Goal: Information Seeking & Learning: Learn about a topic

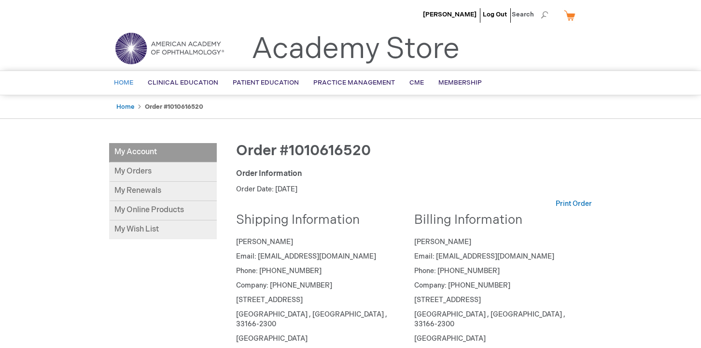
click at [124, 88] on link "Home" at bounding box center [124, 83] width 34 height 24
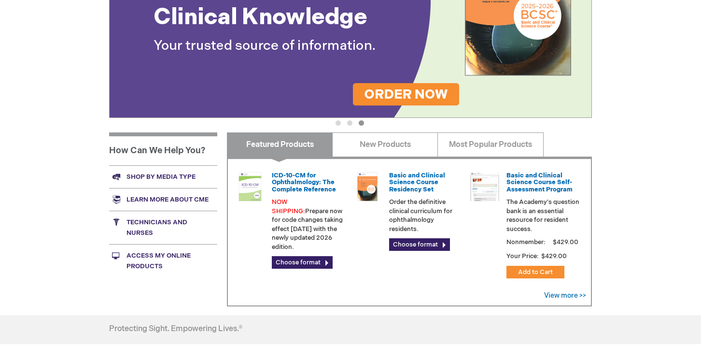
scroll to position [259, 0]
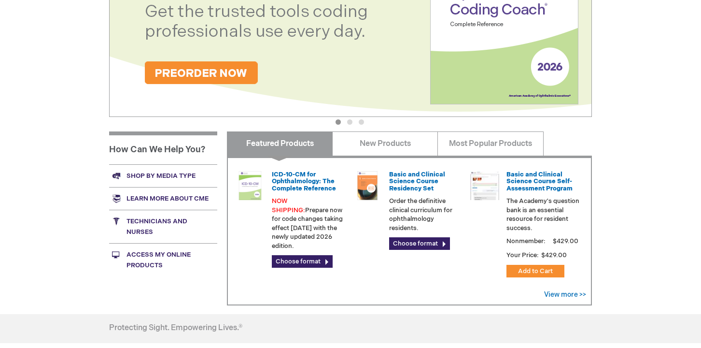
click at [161, 175] on link "Shop by media type" at bounding box center [163, 175] width 108 height 23
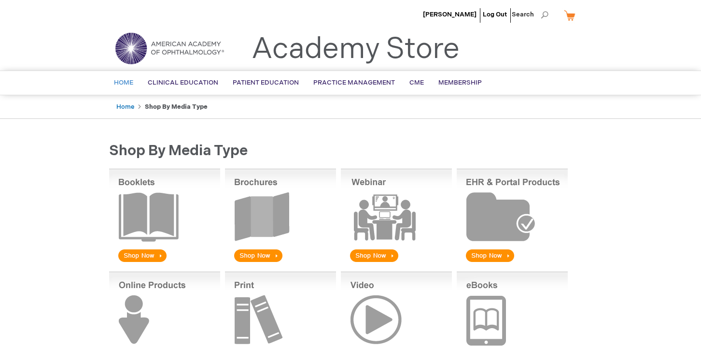
click at [126, 86] on span "Home" at bounding box center [123, 83] width 19 height 8
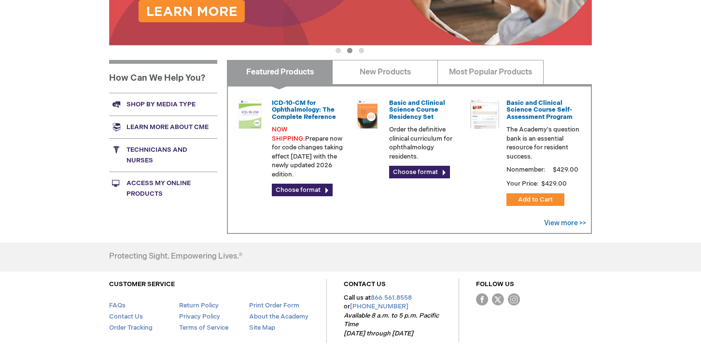
scroll to position [331, 0]
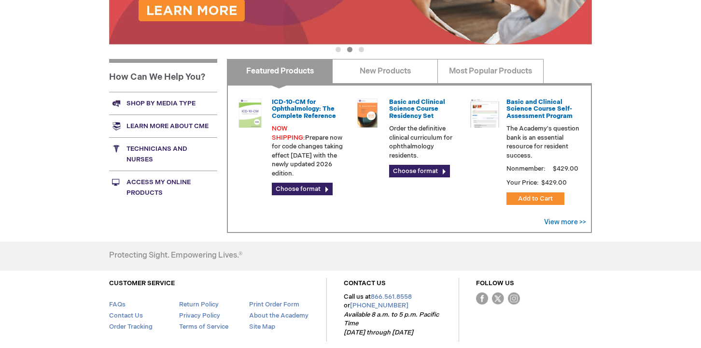
click at [149, 183] on link "Access My Online Products" at bounding box center [163, 186] width 108 height 33
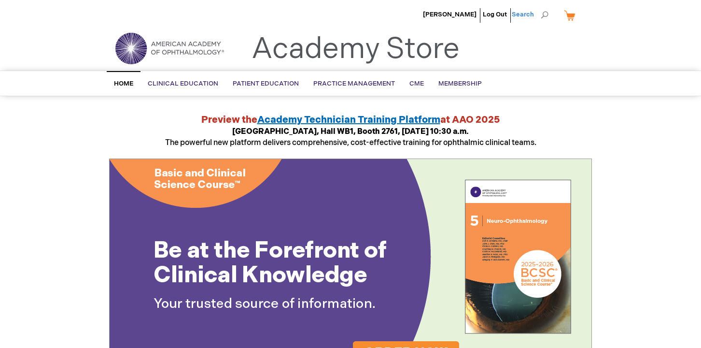
click at [546, 18] on span "Search" at bounding box center [530, 14] width 37 height 19
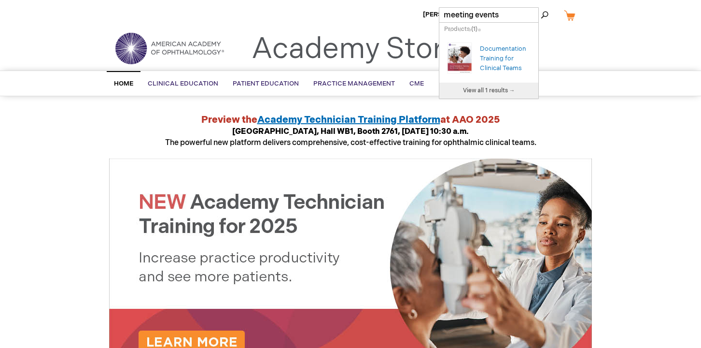
type input "meeting events"
click at [541, 7] on button "Search" at bounding box center [545, 14] width 8 height 15
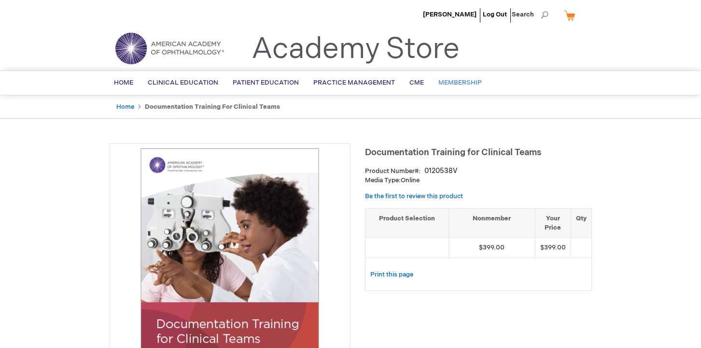
click at [447, 82] on span "Membership" at bounding box center [459, 83] width 43 height 8
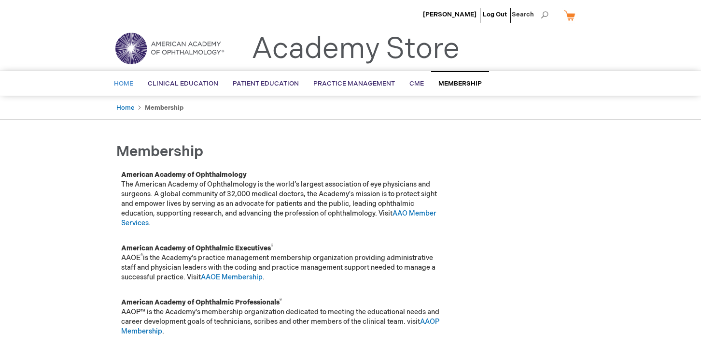
click at [127, 86] on span "Home" at bounding box center [123, 84] width 19 height 8
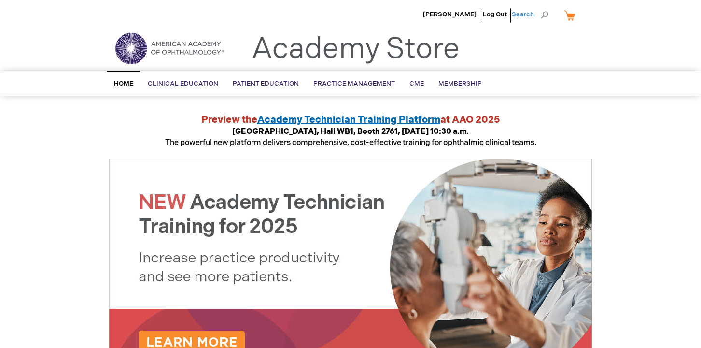
click at [546, 14] on span "Search" at bounding box center [530, 14] width 37 height 19
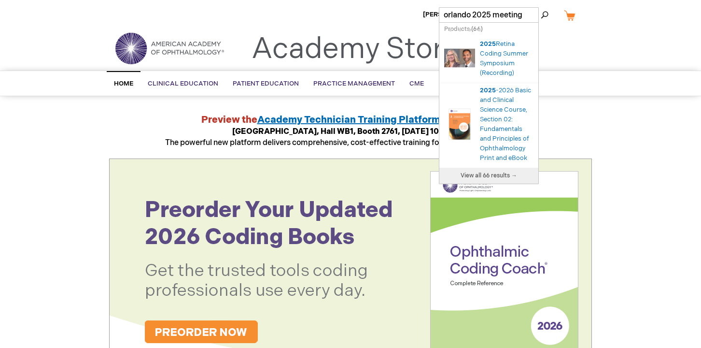
type input "orlando 2025 meeting"
click at [541, 7] on button "Search" at bounding box center [545, 14] width 8 height 15
